Goal: Information Seeking & Learning: Find specific fact

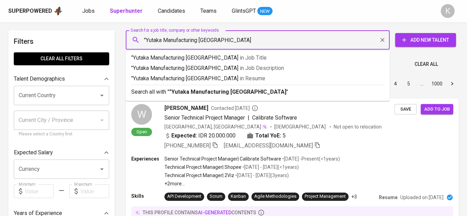
type input ""Yutaka Manufacturing [GEOGRAPHIC_DATA]""
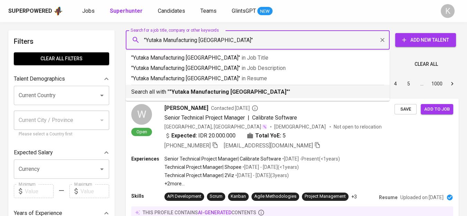
click at [224, 89] on b ""Yutaka Manufacturing [GEOGRAPHIC_DATA]"" at bounding box center [228, 92] width 119 height 7
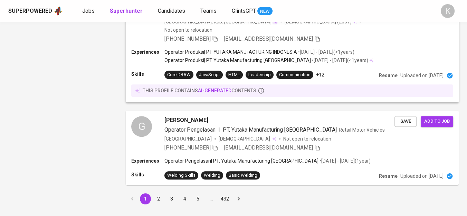
scroll to position [976, 0]
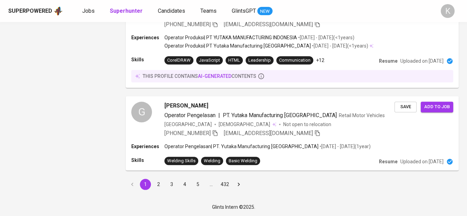
drag, startPoint x: 156, startPoint y: 184, endPoint x: 323, endPoint y: 105, distance: 184.8
click at [156, 184] on button "2" at bounding box center [158, 184] width 11 height 11
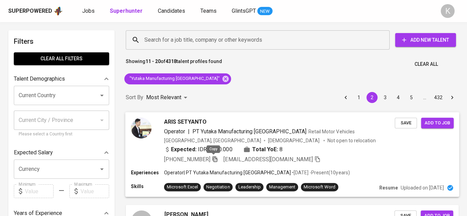
click at [212, 159] on icon "button" at bounding box center [215, 159] width 6 height 6
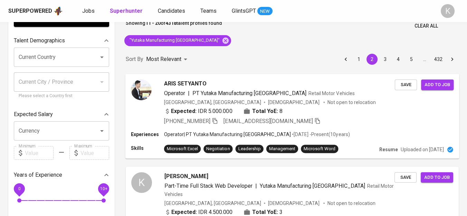
scroll to position [925, 0]
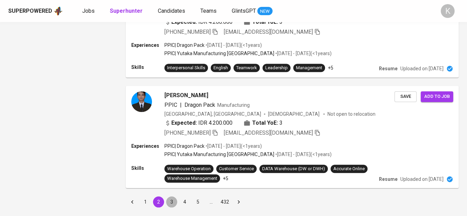
click at [171, 197] on button "3" at bounding box center [171, 202] width 11 height 11
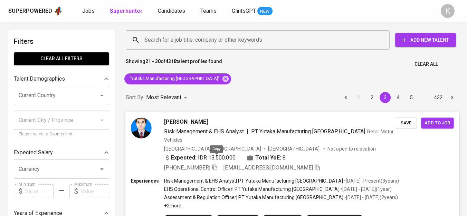
click at [214, 164] on icon "button" at bounding box center [215, 167] width 6 height 6
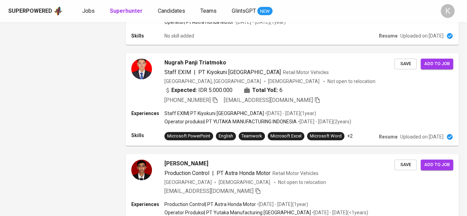
scroll to position [1049, 0]
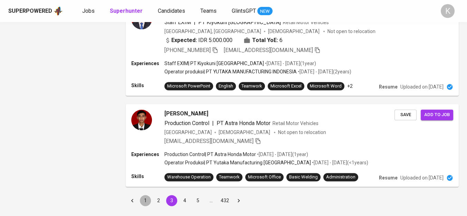
click at [146, 195] on button "1" at bounding box center [145, 200] width 11 height 11
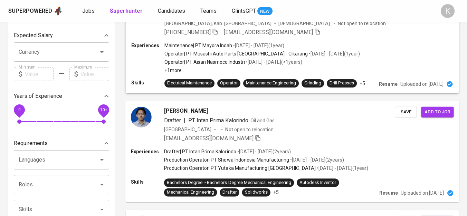
scroll to position [690, 0]
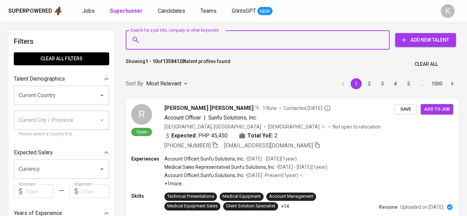
click at [187, 37] on input "Search for a job title, company or other keywords" at bounding box center [259, 39] width 233 height 13
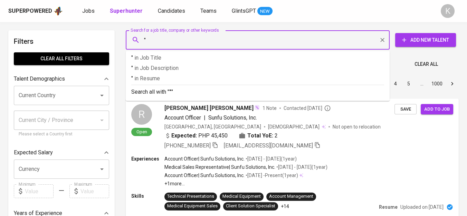
paste input "putra [PERSON_NAME]"
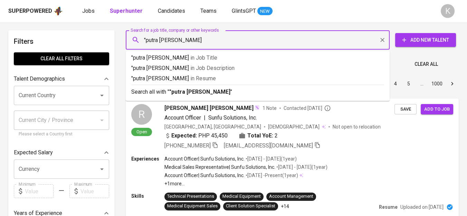
type input ""putra [PERSON_NAME] sentosa""
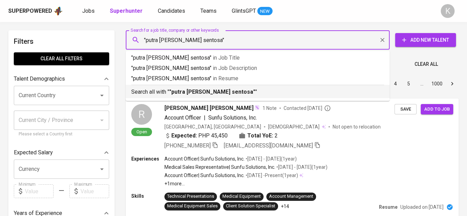
click at [213, 86] on div "Search all with " "putra [PERSON_NAME] sentosa" "" at bounding box center [257, 90] width 253 height 11
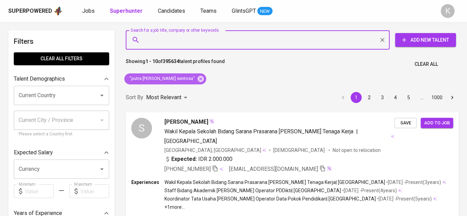
drag, startPoint x: 176, startPoint y: 75, endPoint x: 225, endPoint y: 1, distance: 88.8
click at [197, 75] on icon at bounding box center [201, 79] width 8 height 8
